Goal: Task Accomplishment & Management: Manage account settings

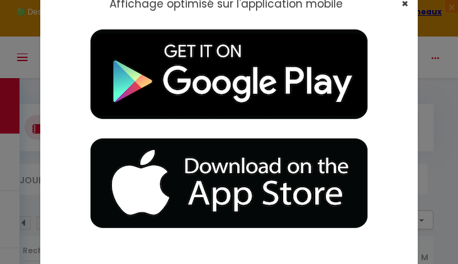
click at [361, 4] on span "×" at bounding box center [405, 4] width 7 height 16
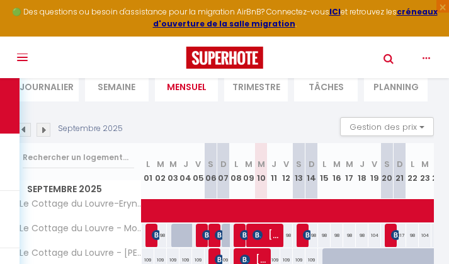
scroll to position [98, 0]
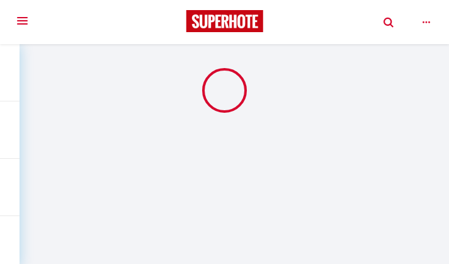
scroll to position [44, 0]
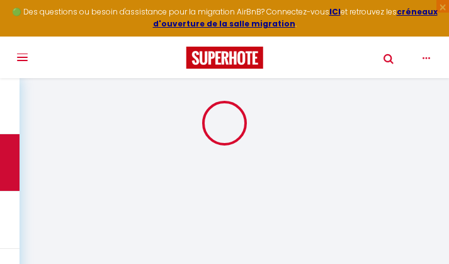
select select "2"
select select "0"
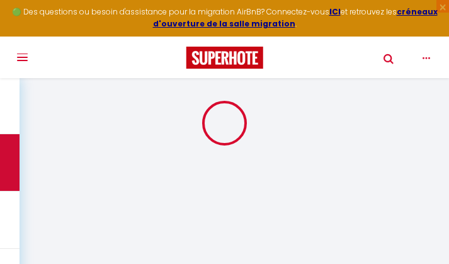
select select "0"
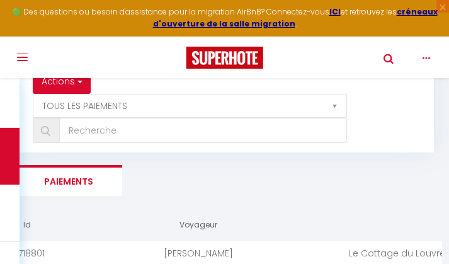
scroll to position [178, 0]
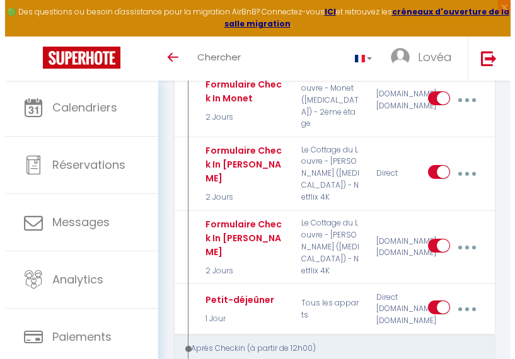
scroll to position [1357, 0]
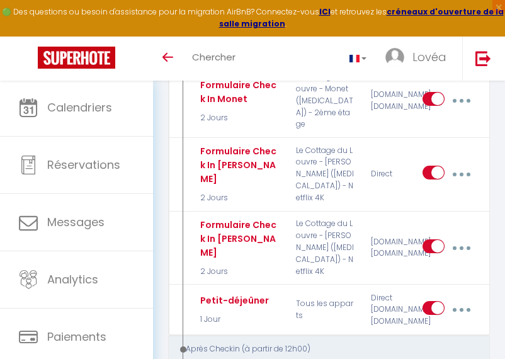
type input "Message pour savoir si le voyageur est bien arrivé"
select select "3"
select select "7 Heures"
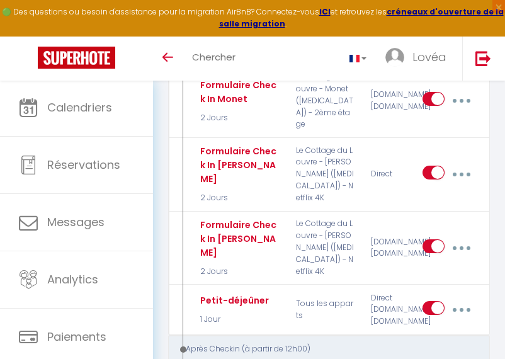
select select
checkbox input "true"
checkbox input "false"
radio input "true"
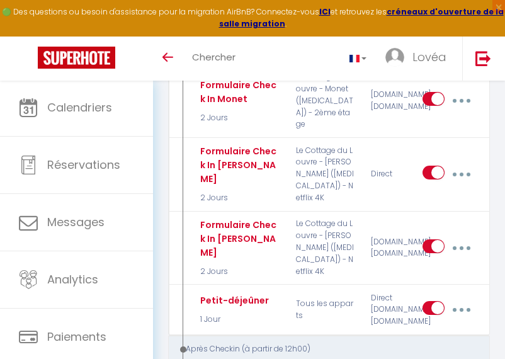
type input "Êtes-vous bien arrivé ?"
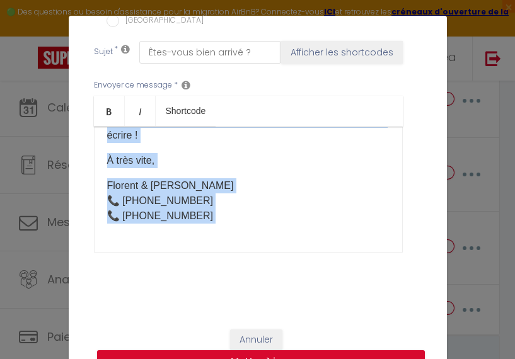
scroll to position [145, 0]
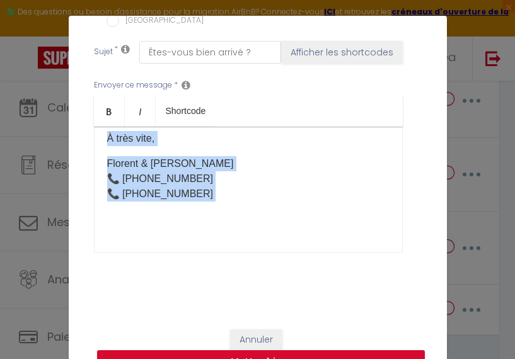
drag, startPoint x: 103, startPoint y: 141, endPoint x: 207, endPoint y: 193, distance: 116.6
click at [207, 193] on div "Bonjour [GUEST:FIRST_NAME], Nous espérons que vous êtes bien arrivé(e) et que v…" at bounding box center [248, 190] width 309 height 126
copy div "Bonjour [GUEST:FIRST_NAME], Nous espérons que vous êtes bien arrivé(e) et que v…"
